Goal: Task Accomplishment & Management: Use online tool/utility

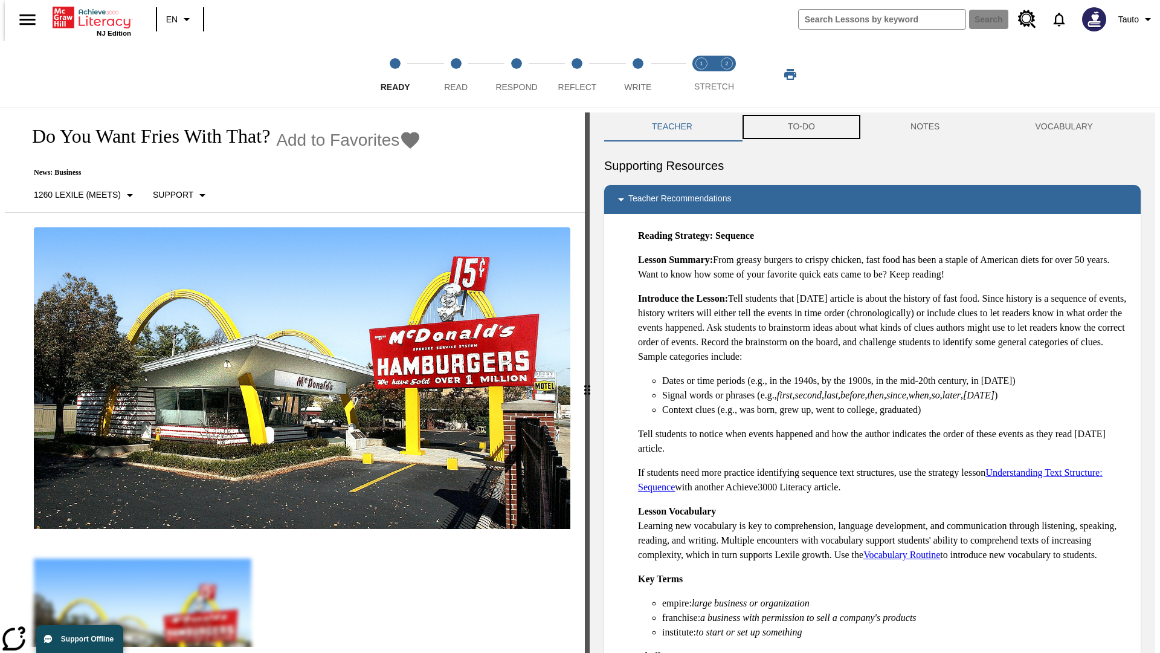
click at [801, 127] on button "TO-DO" at bounding box center [801, 126] width 123 height 29
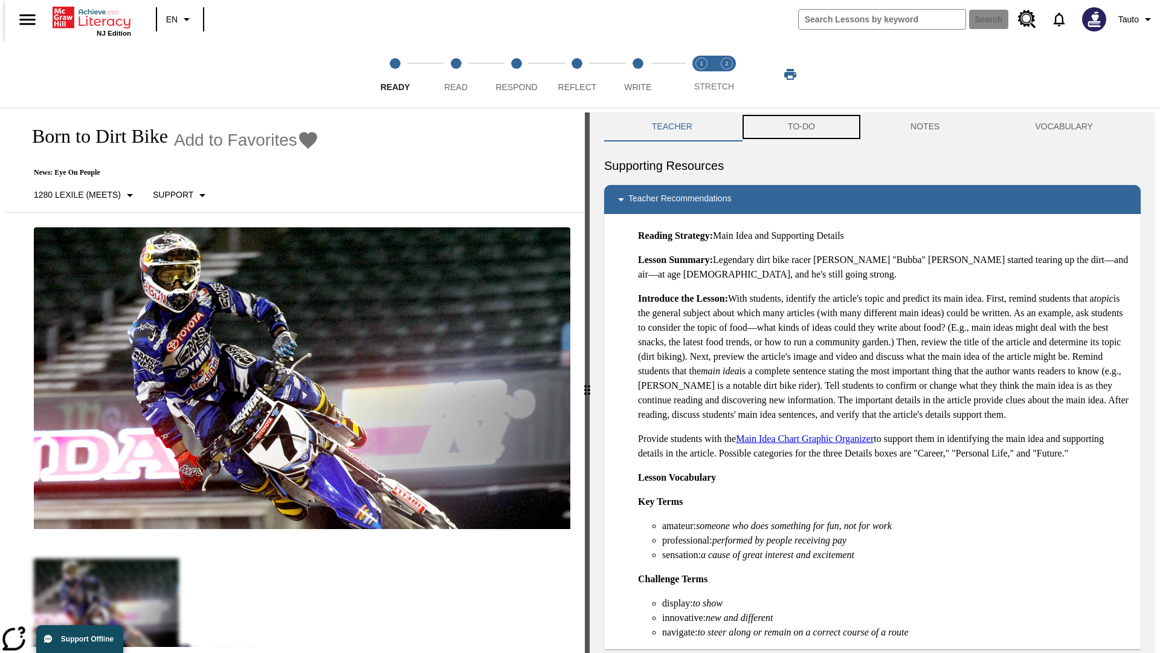
click at [801, 127] on button "TO-DO" at bounding box center [801, 126] width 123 height 29
